Goal: Task Accomplishment & Management: Manage account settings

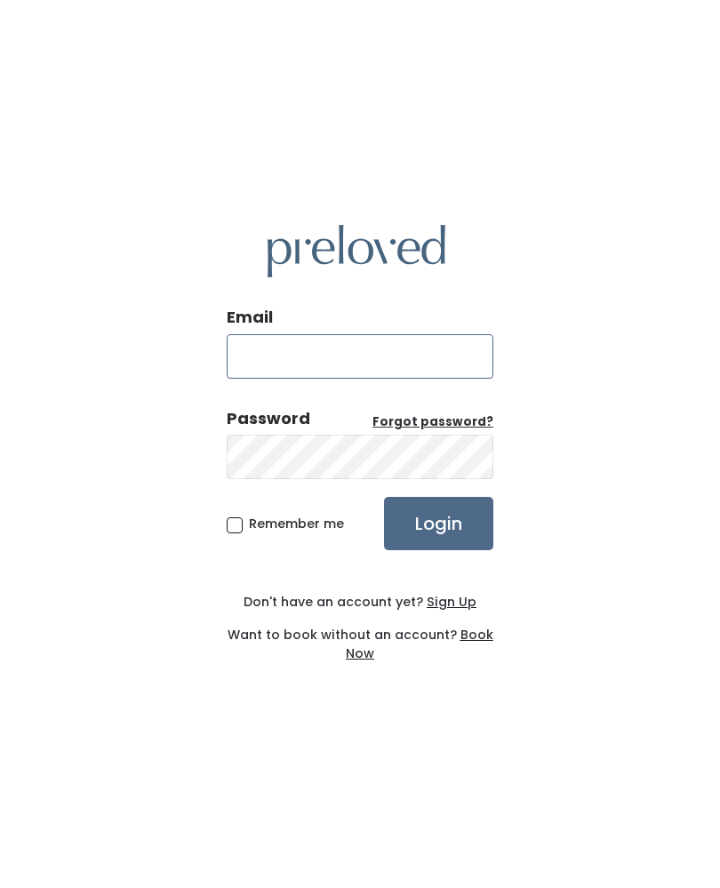
type input "[EMAIL_ADDRESS][DOMAIN_NAME]"
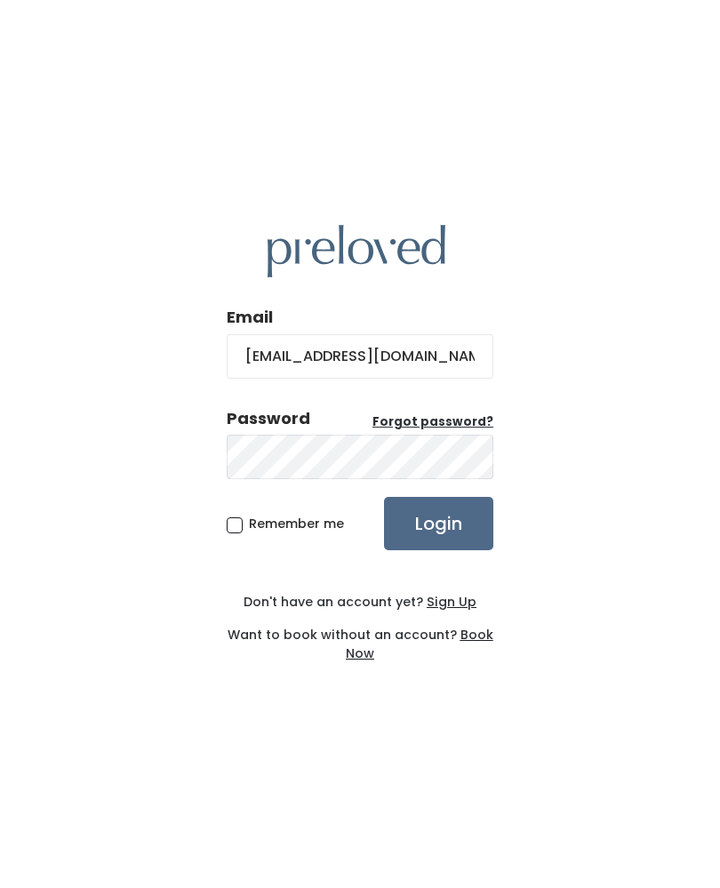
click at [438, 539] on input "Login" at bounding box center [438, 523] width 109 height 53
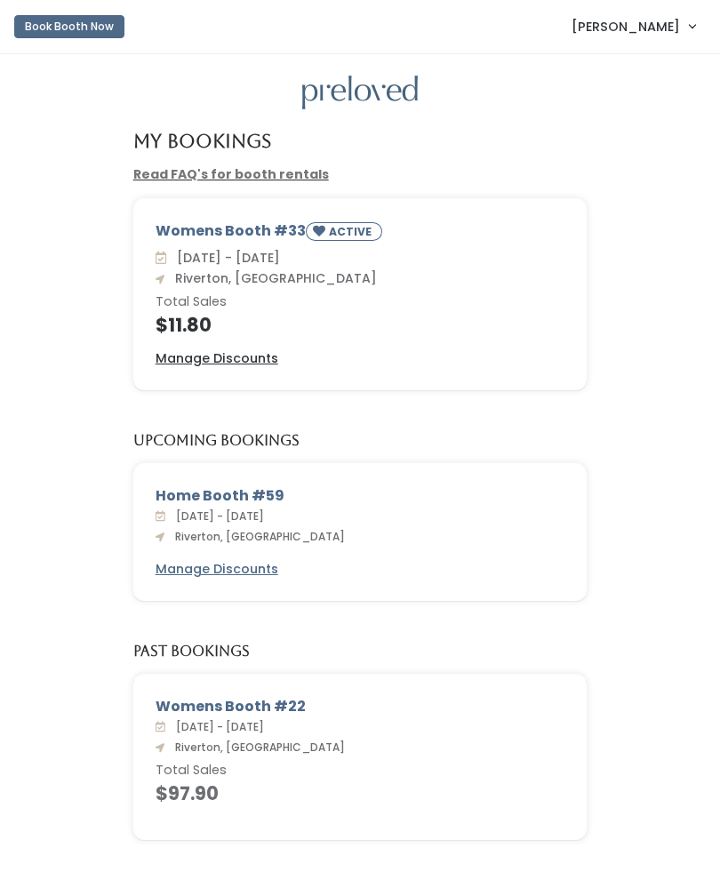
click at [293, 157] on div "My Bookings" at bounding box center [361, 148] width 476 height 35
click at [291, 171] on link "Read FAQ's for booth rentals" at bounding box center [231, 174] width 196 height 18
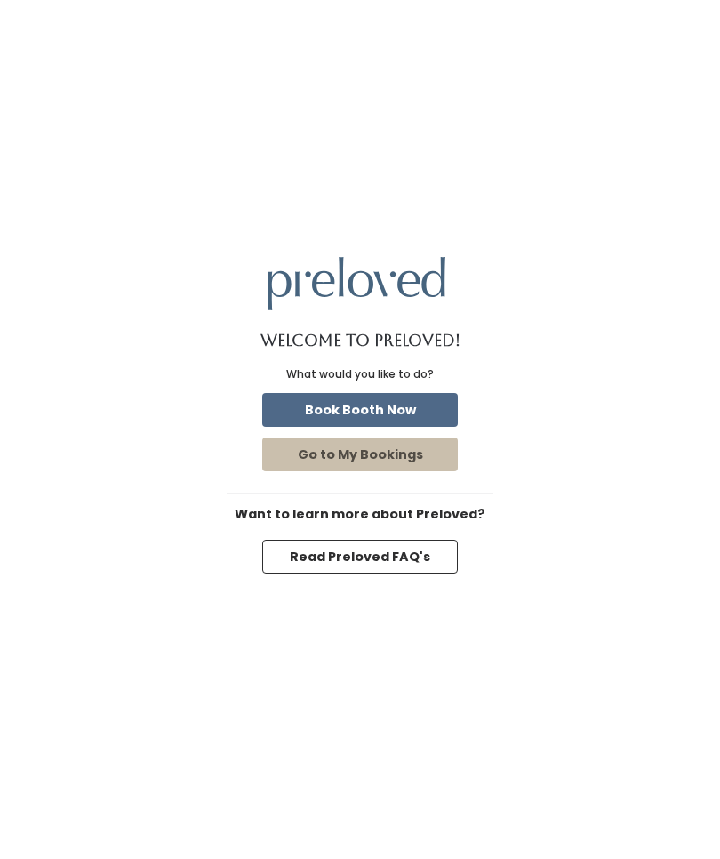
click at [431, 471] on button "Go to My Bookings" at bounding box center [360, 454] width 196 height 34
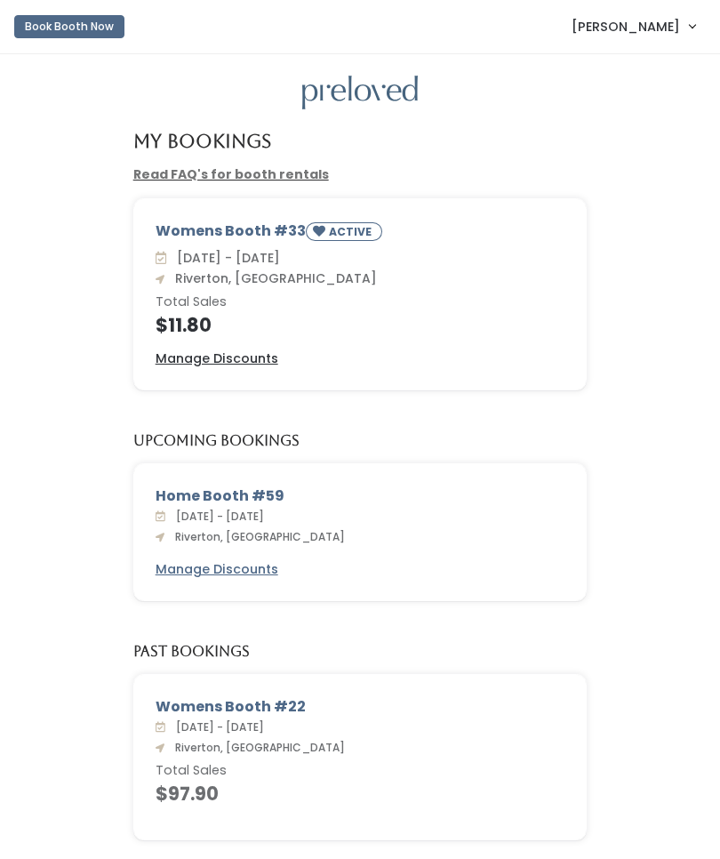
click at [638, 19] on span "Robin Cavaness" at bounding box center [626, 27] width 108 height 20
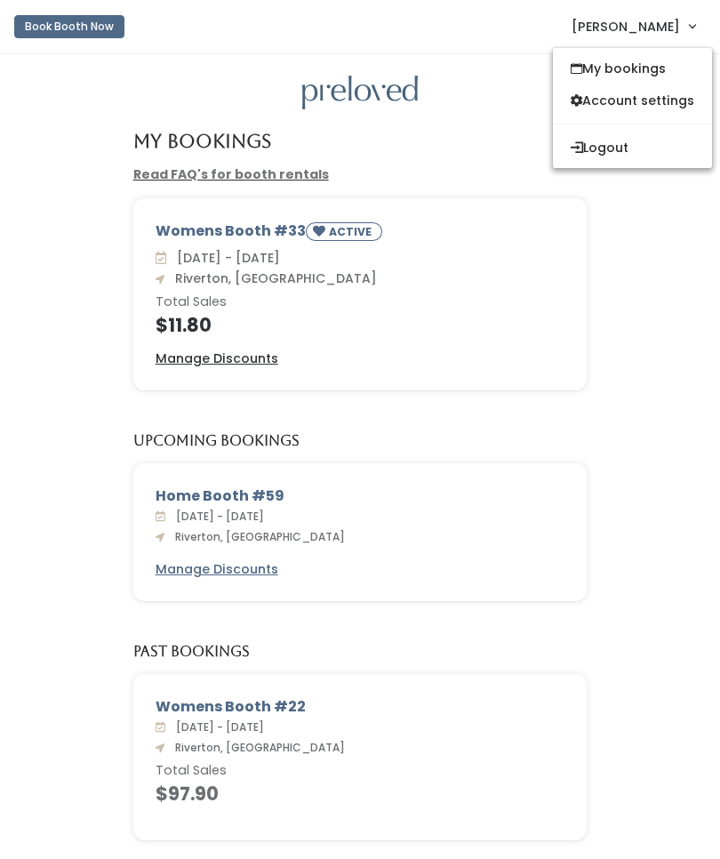
click at [685, 95] on link "Account settings" at bounding box center [632, 100] width 159 height 32
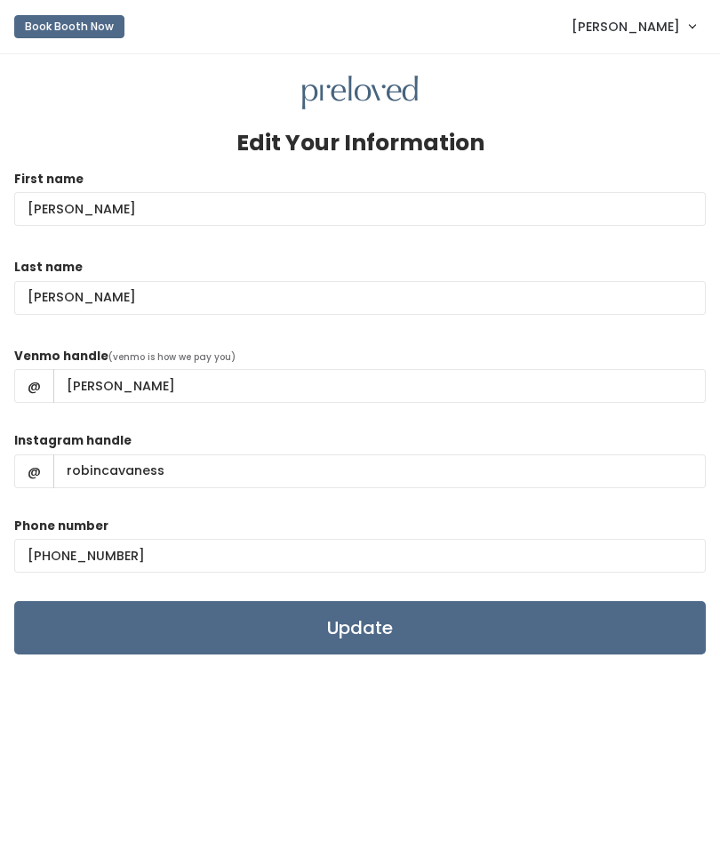
click at [644, 20] on span "[PERSON_NAME]" at bounding box center [626, 27] width 108 height 20
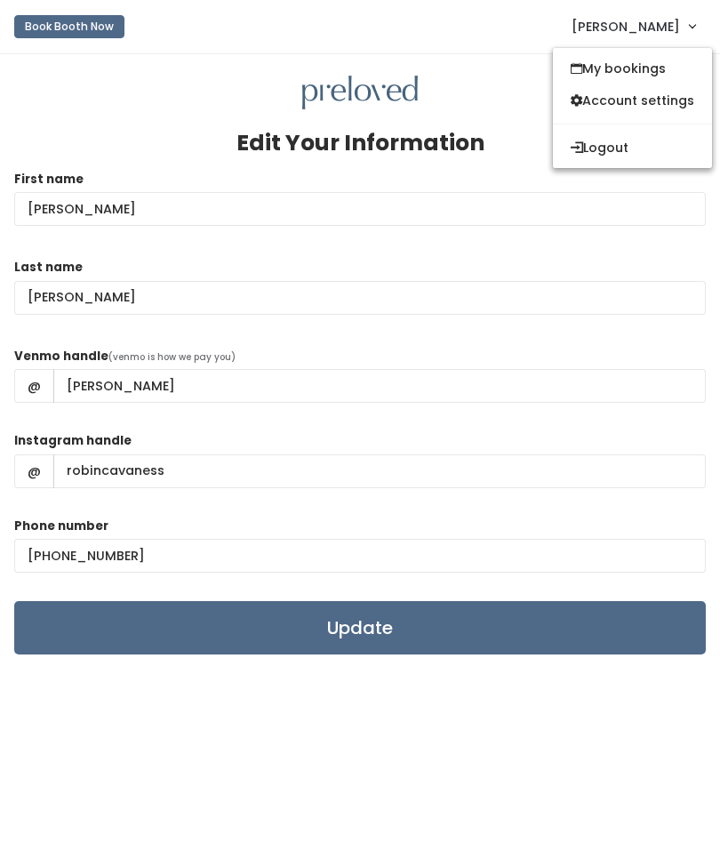
click at [653, 60] on link "My bookings" at bounding box center [632, 68] width 159 height 32
